Goal: Transaction & Acquisition: Obtain resource

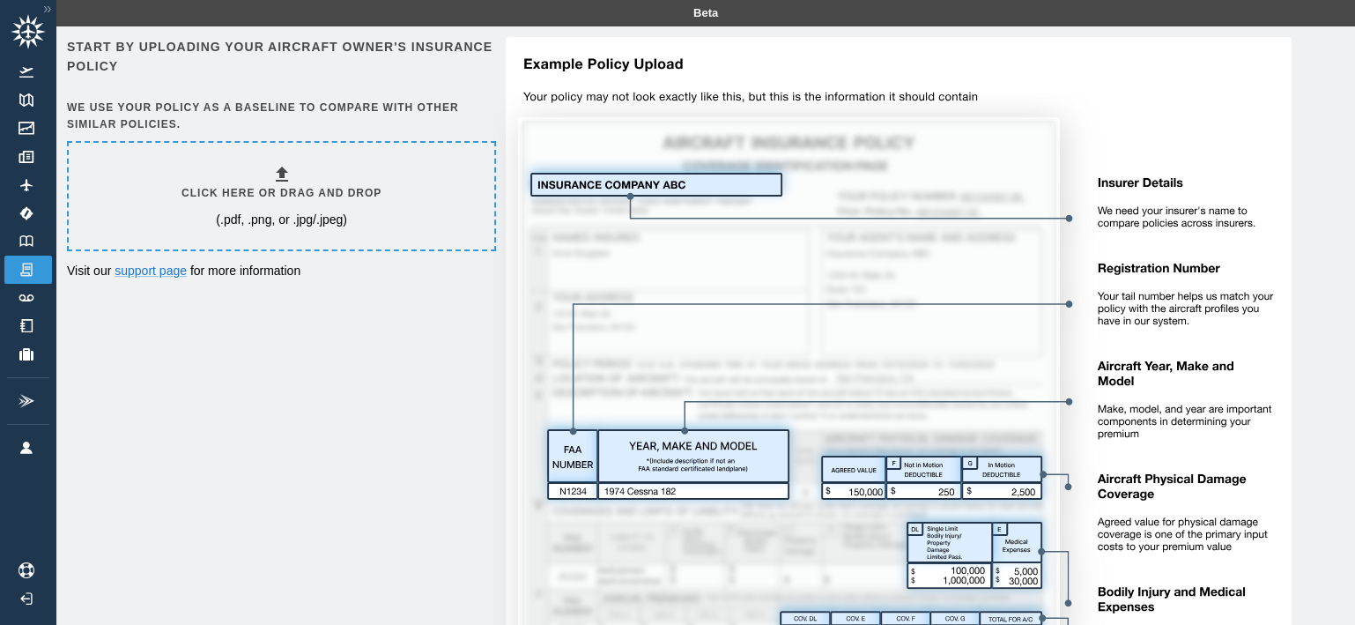
click at [297, 356] on div "Start by uploading your aircraft owner's insurance policy We use your policy as…" at bounding box center [706, 451] width 1278 height 828
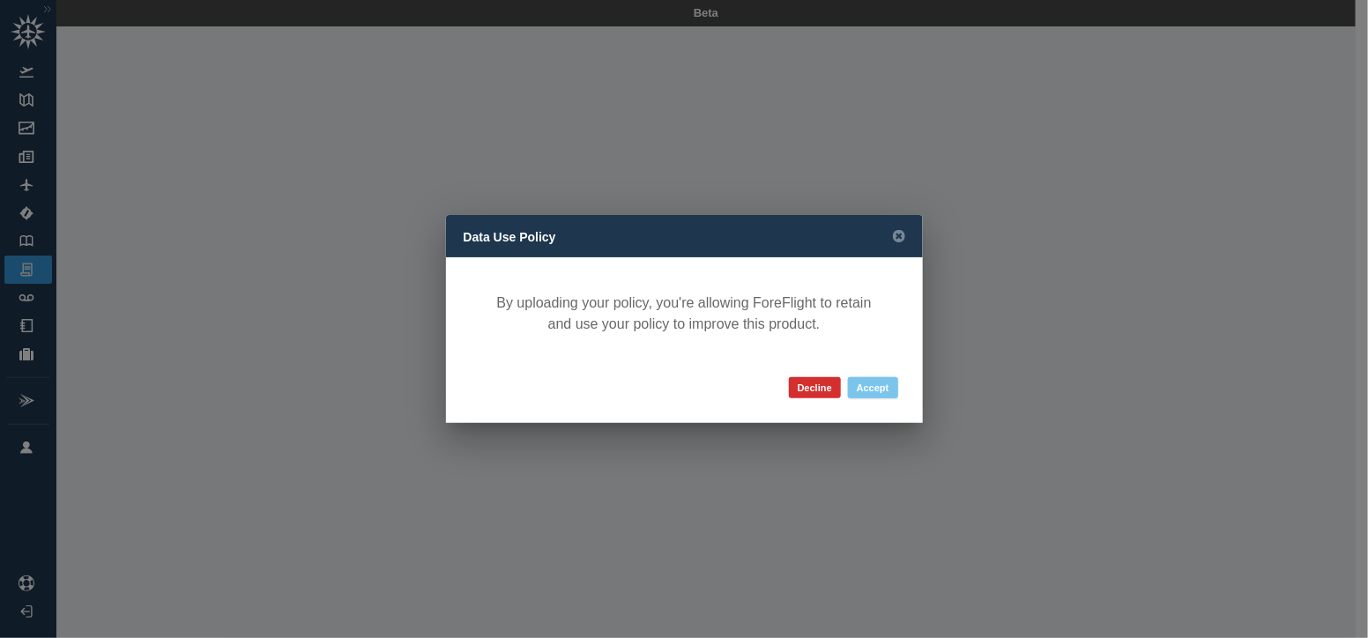
click at [873, 387] on button "Accept" at bounding box center [873, 387] width 50 height 21
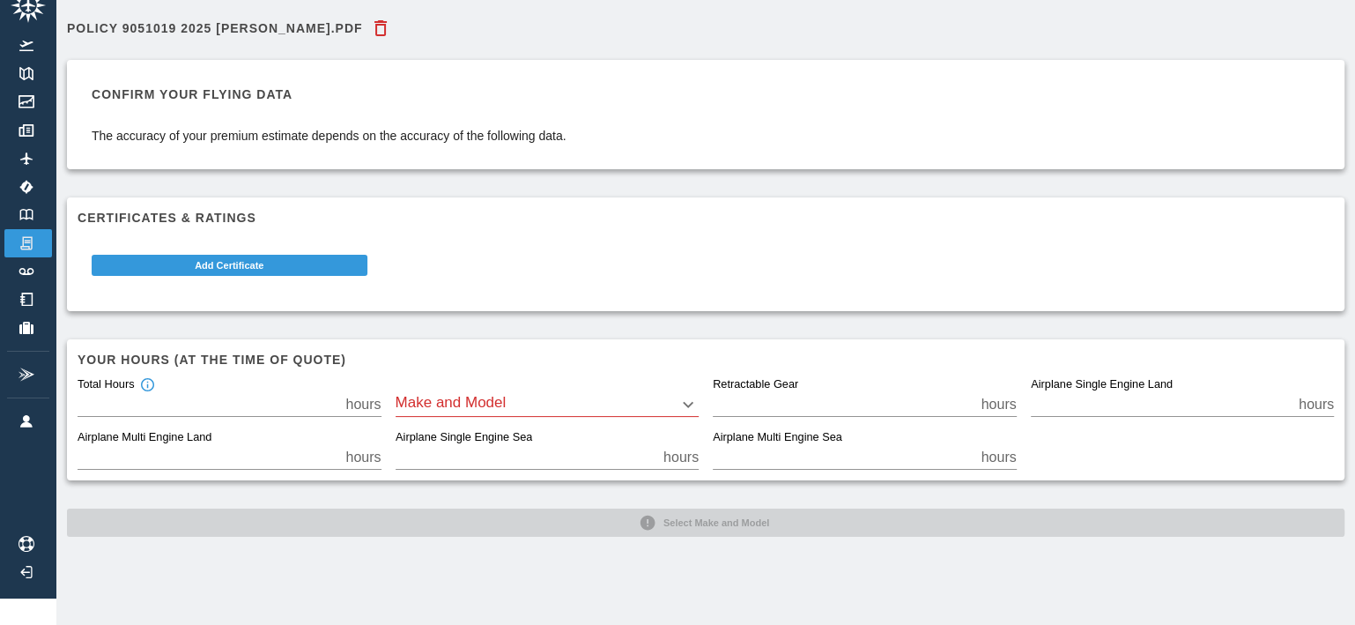
scroll to position [26, 0]
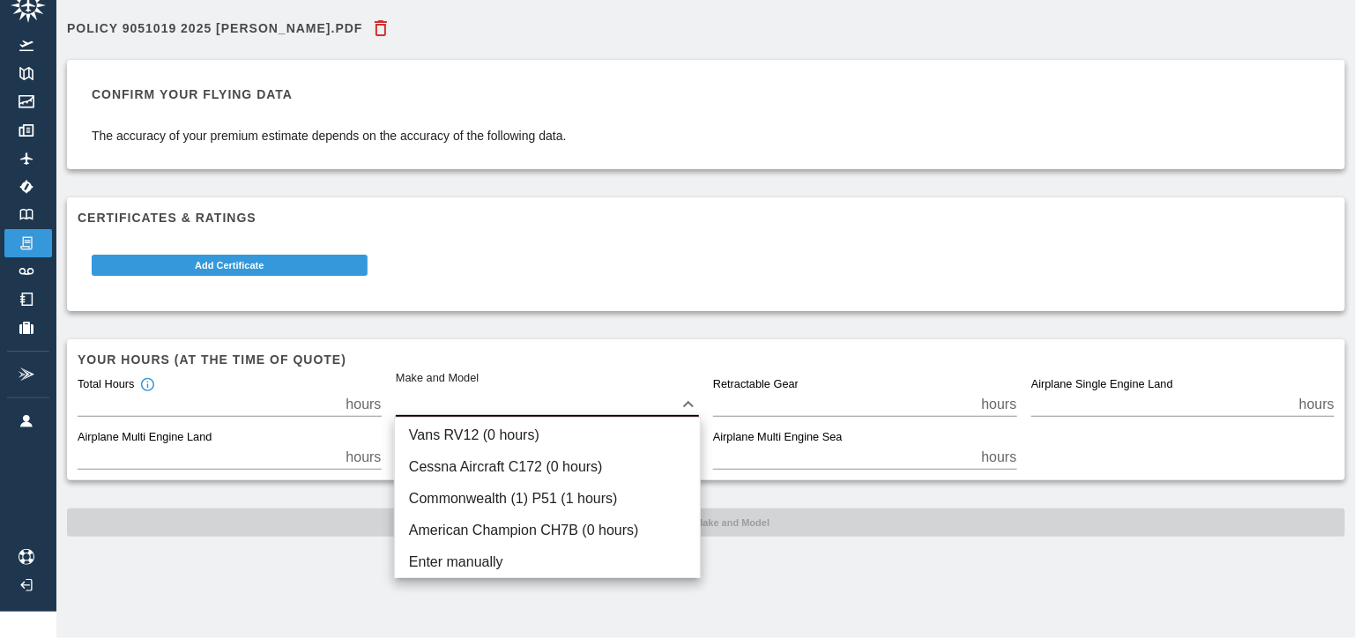
click at [692, 395] on body "Beta Policy 9051019 2025 [PERSON_NAME].pdf Confirm your flying data The accurac…" at bounding box center [684, 293] width 1368 height 638
click at [429, 471] on li "Cessna Aircraft C172 (0 hours)" at bounding box center [547, 467] width 305 height 32
type input "****"
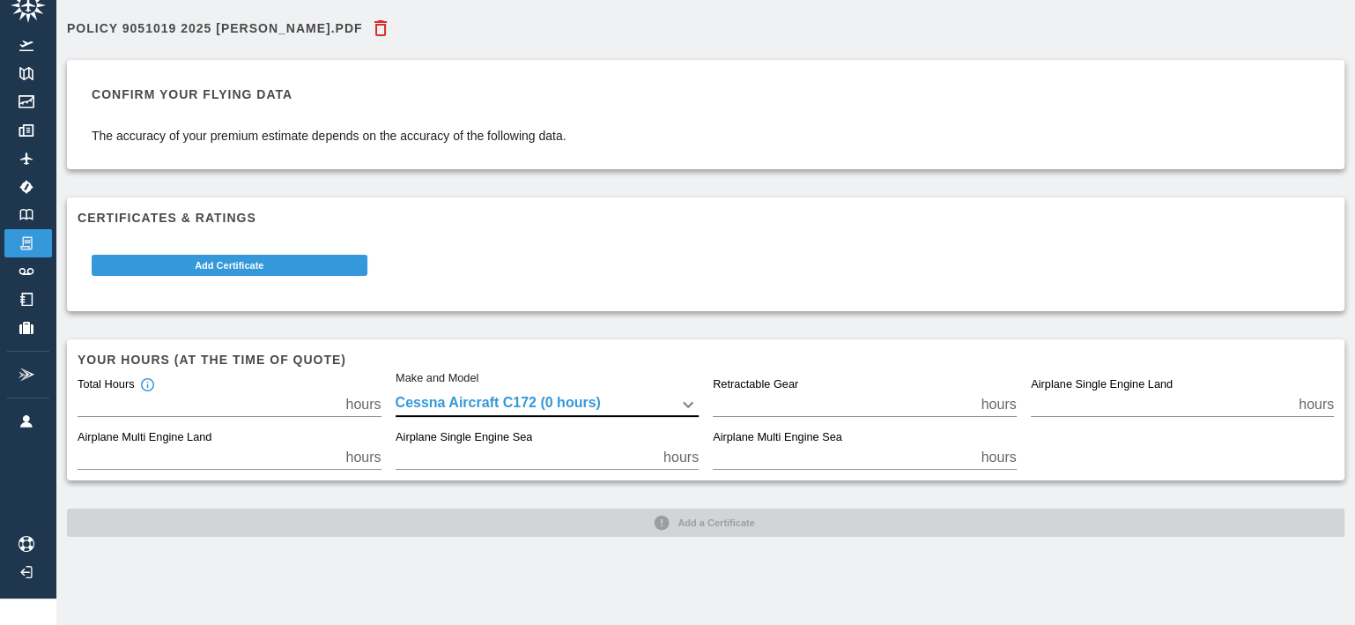
click at [842, 404] on input "*" at bounding box center [843, 404] width 261 height 25
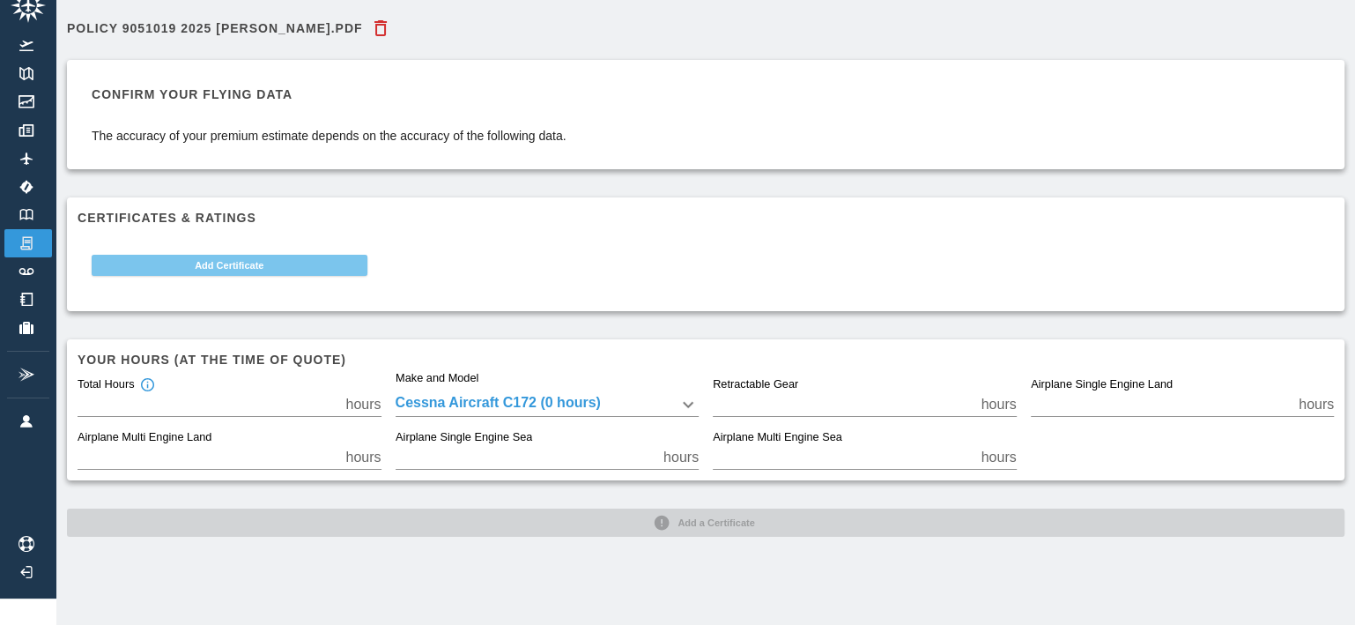
click at [218, 255] on button "Add Certificate" at bounding box center [230, 265] width 276 height 21
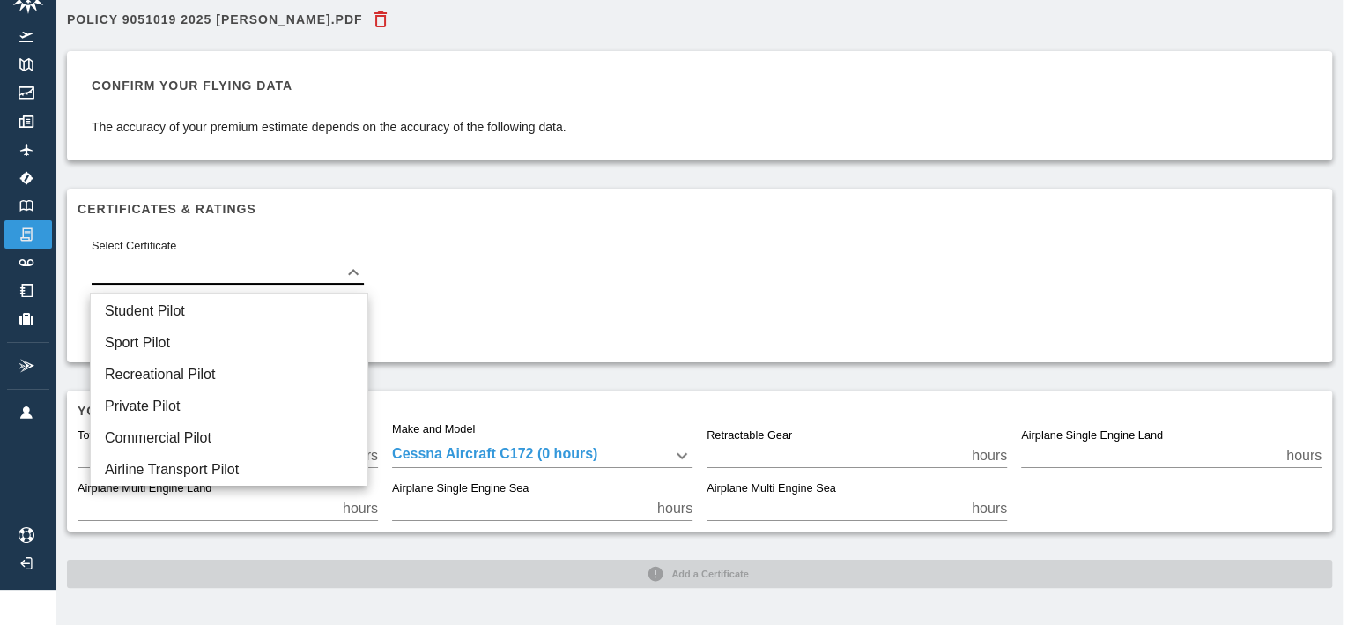
scroll to position [26, 0]
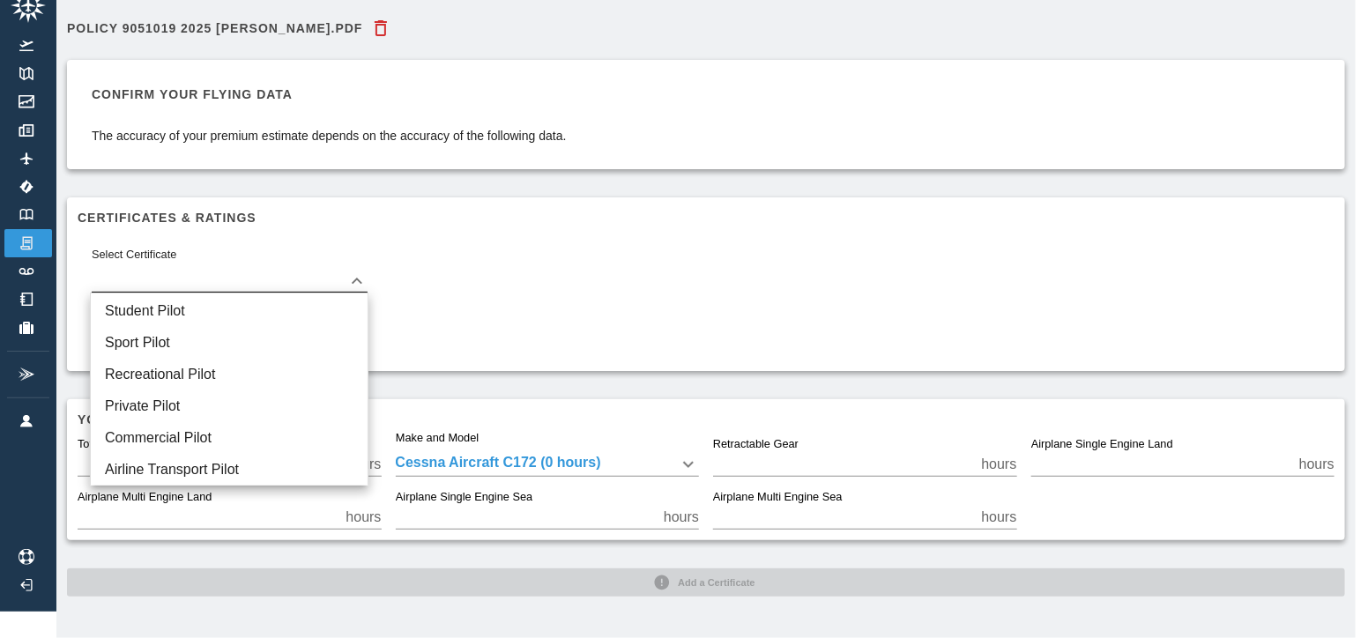
click at [218, 271] on body "Beta Policy 9051019 2025 [PERSON_NAME].pdf Confirm your flying data The accurac…" at bounding box center [684, 293] width 1368 height 638
click at [168, 307] on li "Student Pilot" at bounding box center [229, 311] width 277 height 32
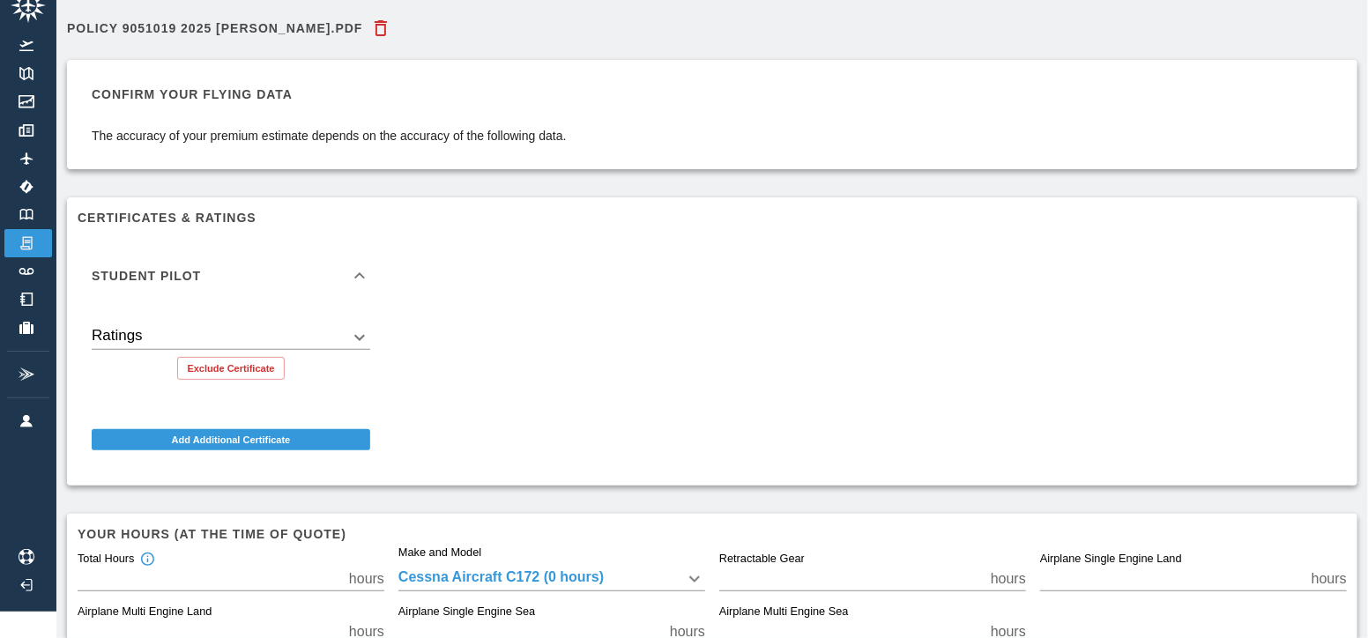
click at [158, 338] on body "Beta Policy 9051019 2025 [PERSON_NAME].pdf Confirm your flying data The accurac…" at bounding box center [684, 293] width 1368 height 638
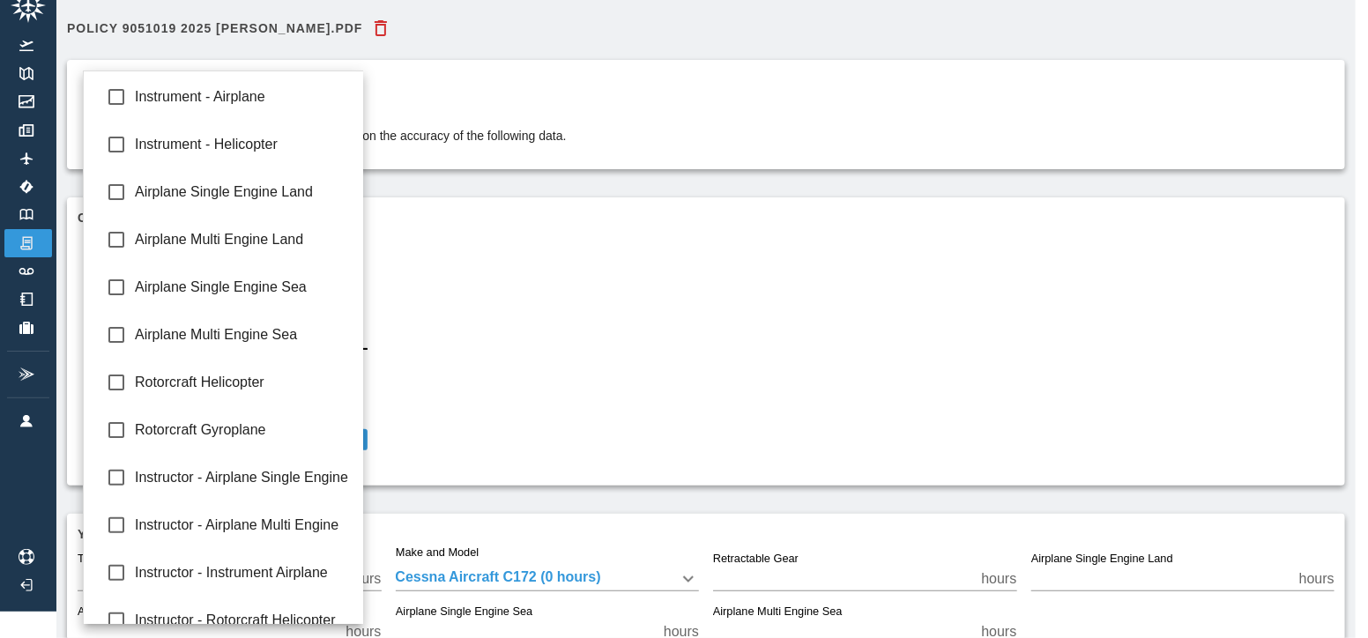
click at [835, 311] on div at bounding box center [684, 319] width 1368 height 638
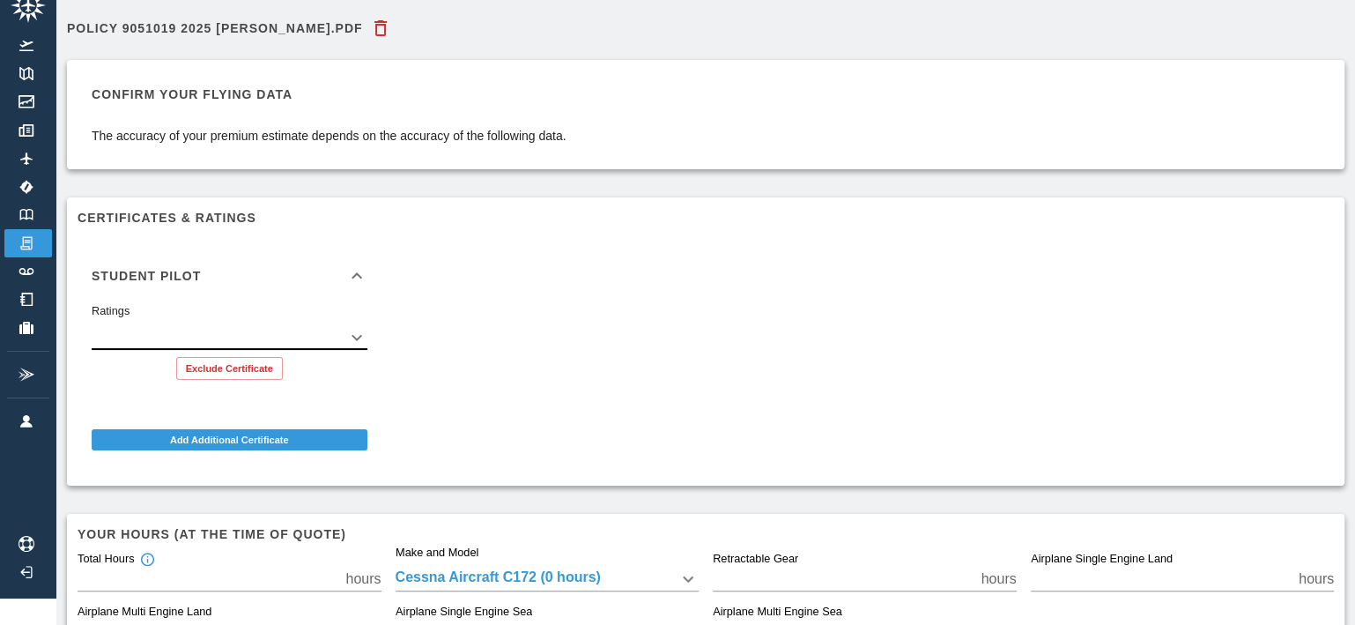
click at [1057, 342] on div "Student Pilot Ratings ​ Exclude Certificate Add Additional Certificate" at bounding box center [698, 349] width 1271 height 252
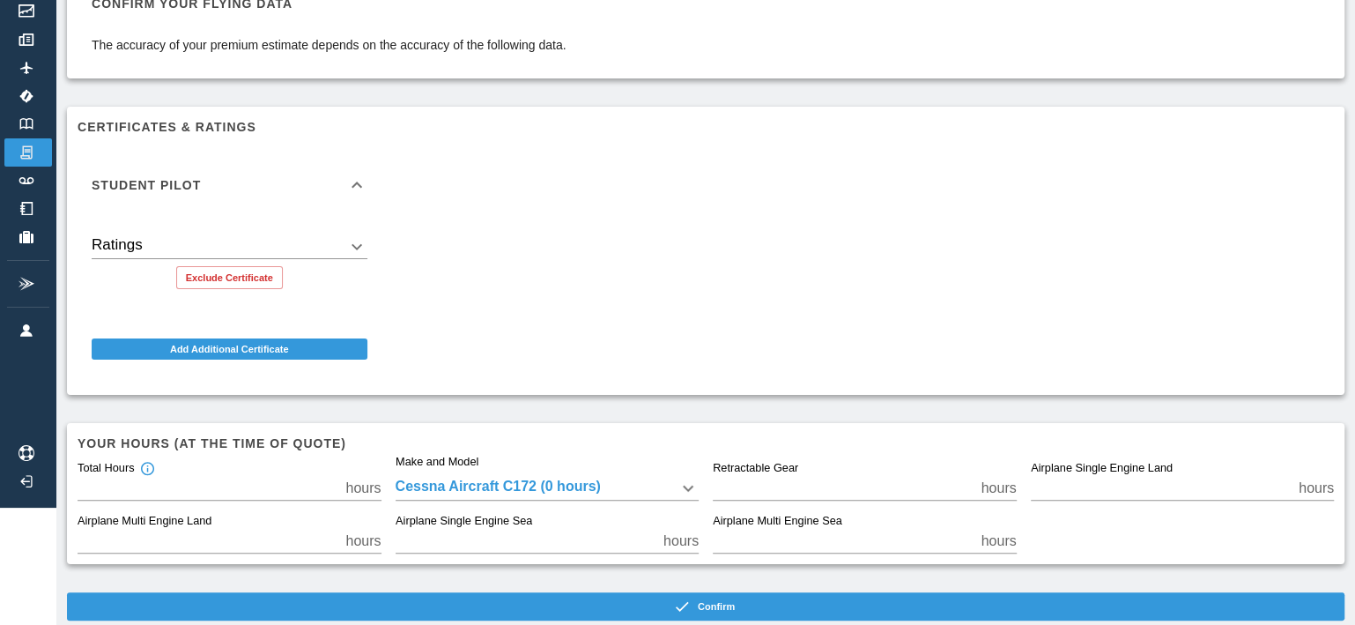
scroll to position [149, 0]
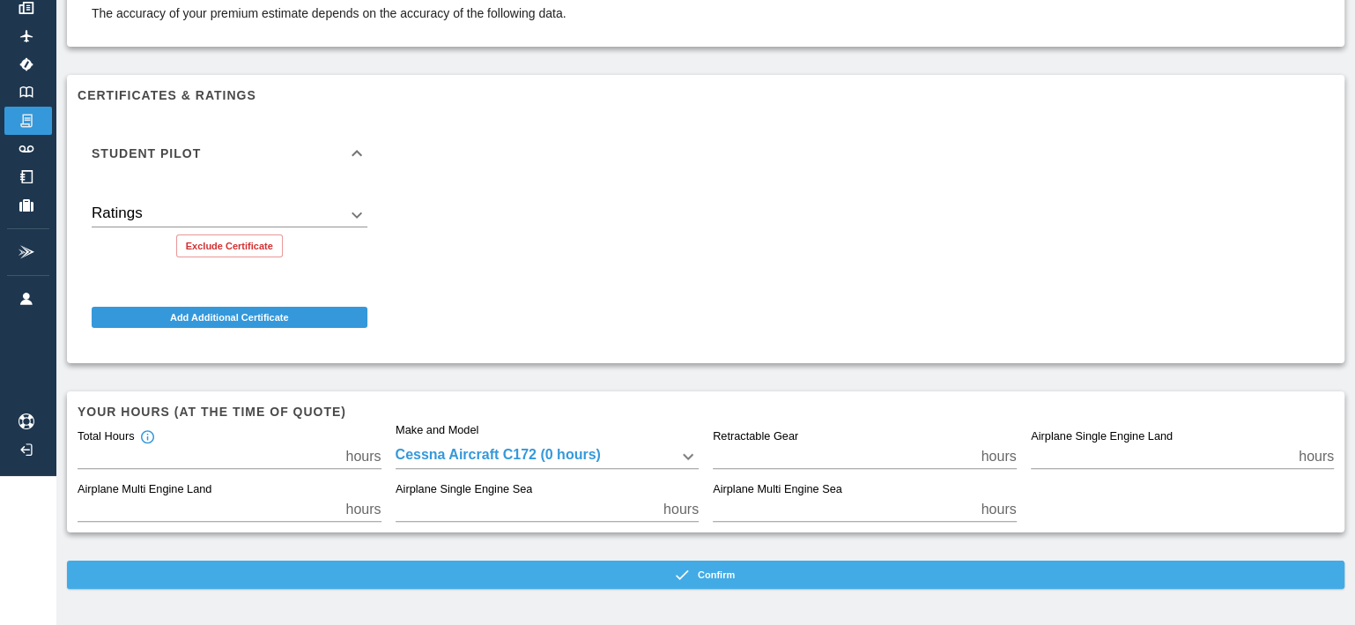
click at [724, 575] on button "Confirm" at bounding box center [706, 574] width 1278 height 28
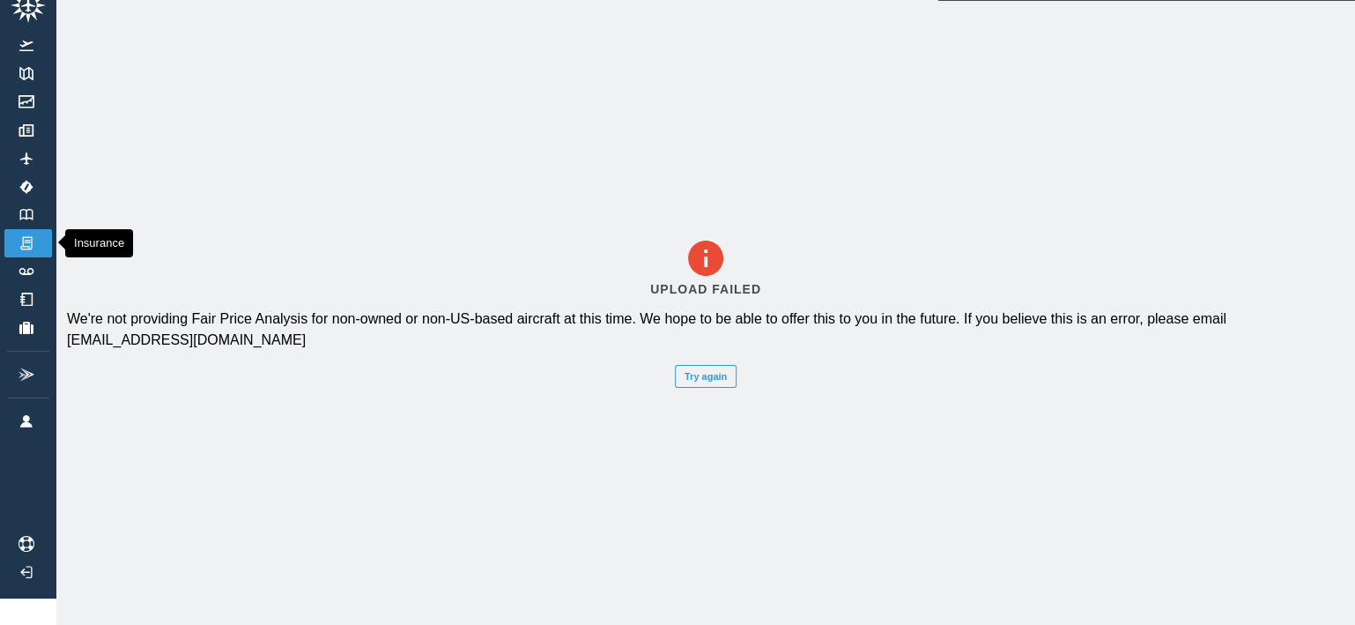
click at [19, 229] on link "Insurance" at bounding box center [28, 243] width 48 height 28
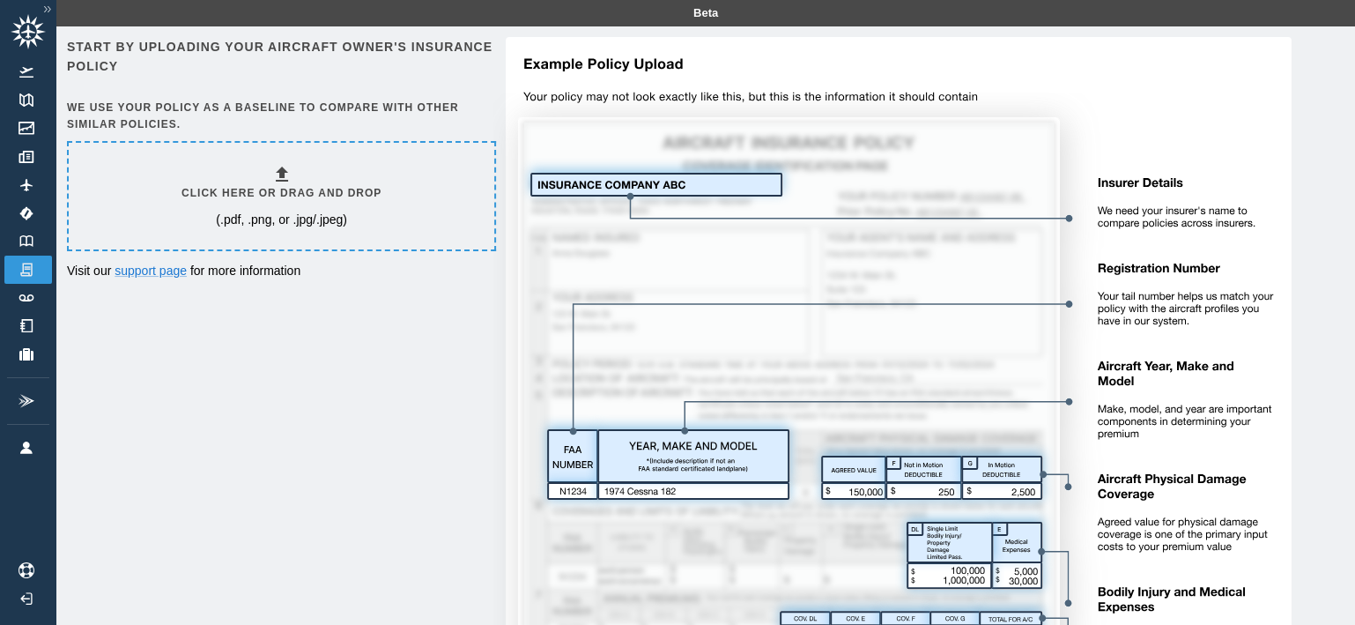
click at [52, 2] on img at bounding box center [47, 9] width 17 height 15
